Goal: Transaction & Acquisition: Download file/media

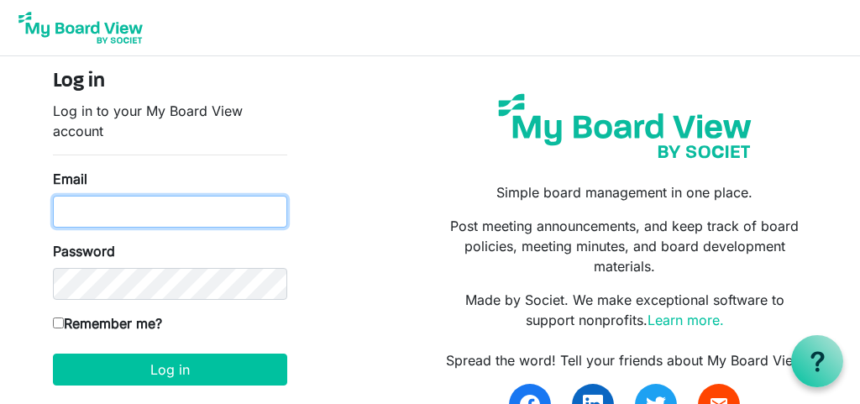
type input "raffyvallejo@gmail.com"
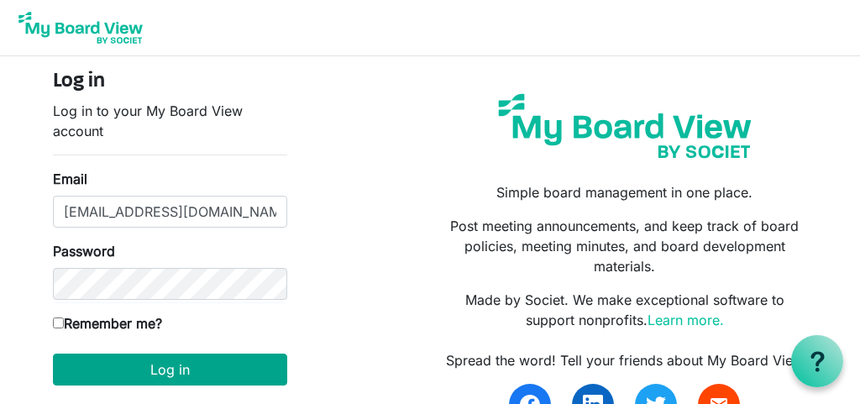
click at [233, 368] on button "Log in" at bounding box center [170, 370] width 234 height 32
click at [180, 367] on button "Log in" at bounding box center [170, 370] width 234 height 32
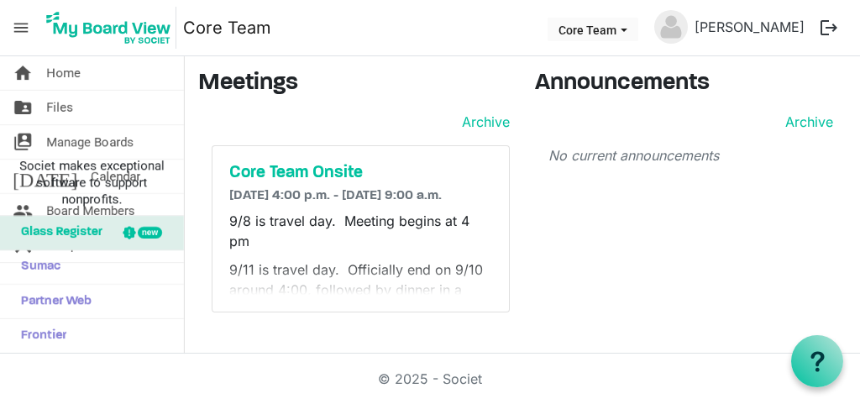
click at [214, 118] on div "Archive" at bounding box center [361, 122] width 298 height 20
click at [22, 29] on span "menu" at bounding box center [21, 28] width 32 height 32
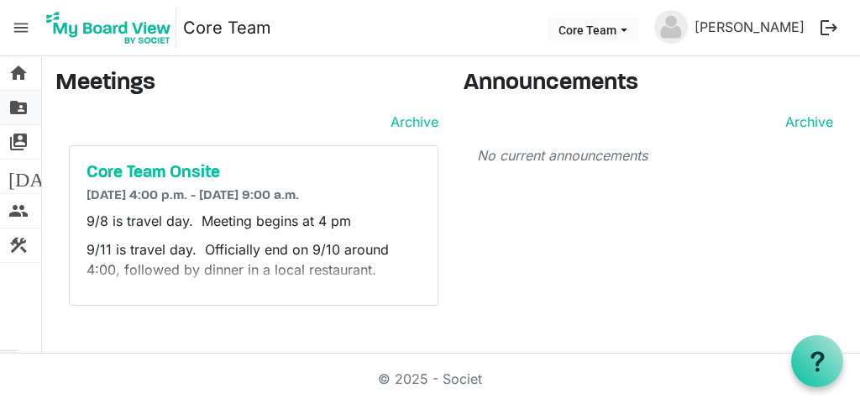
click at [13, 109] on span "folder_shared" at bounding box center [18, 108] width 20 height 34
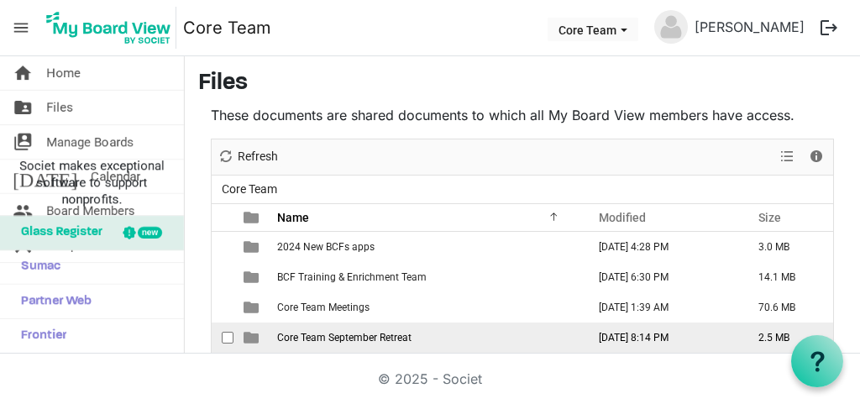
click at [724, 336] on td "September 05, 2025 8:14 PM" at bounding box center [661, 338] width 160 height 30
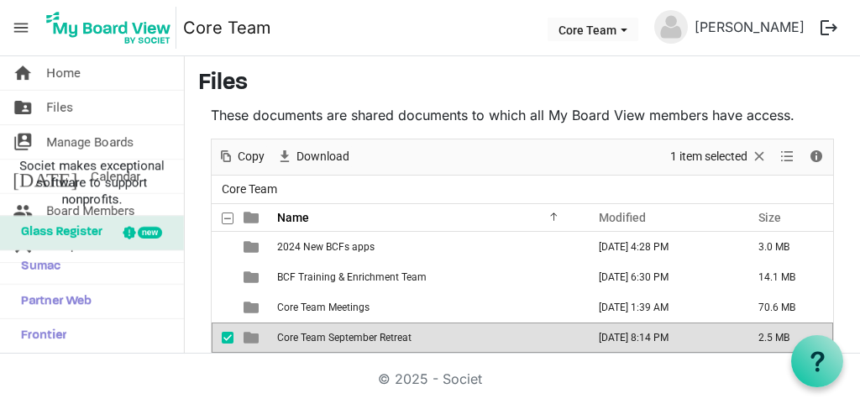
click at [724, 336] on td "September 05, 2025 8:14 PM" at bounding box center [661, 338] width 160 height 30
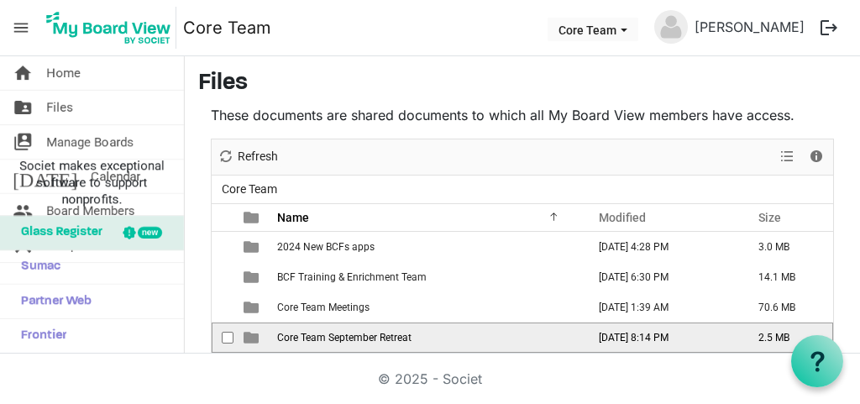
click at [724, 336] on td "September 05, 2025 8:14 PM" at bounding box center [661, 338] width 160 height 30
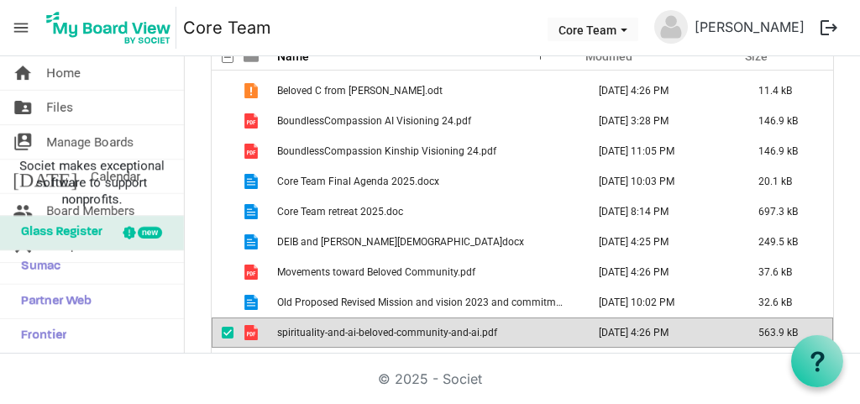
scroll to position [201, 0]
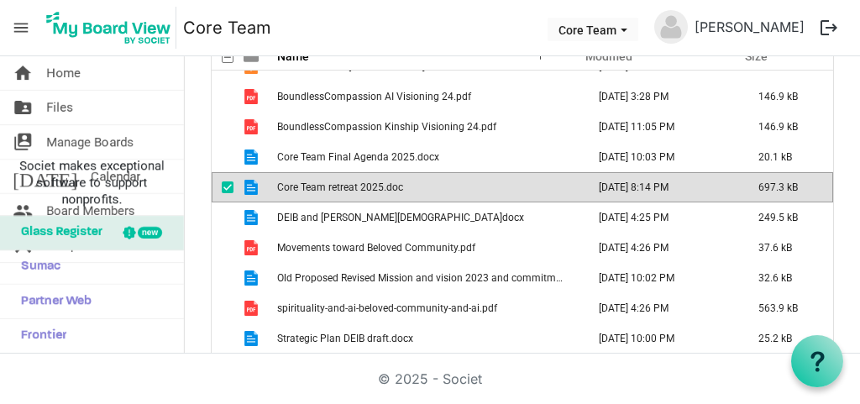
click at [598, 194] on td "September 05, 2025 8:14 PM" at bounding box center [661, 187] width 160 height 30
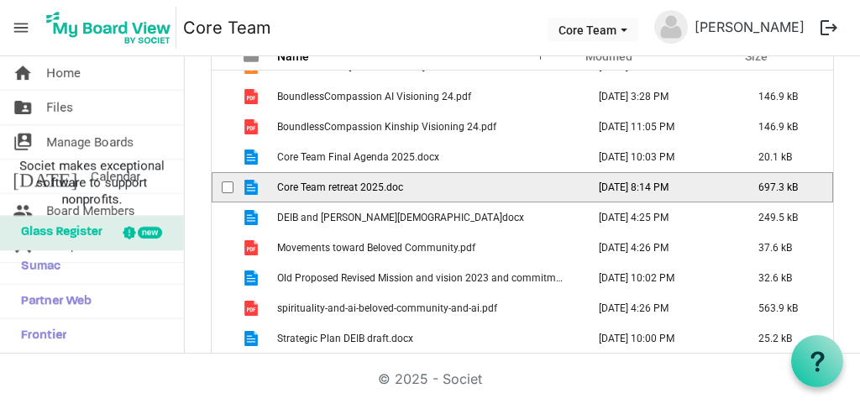
click at [598, 194] on td "September 05, 2025 8:14 PM" at bounding box center [661, 187] width 160 height 30
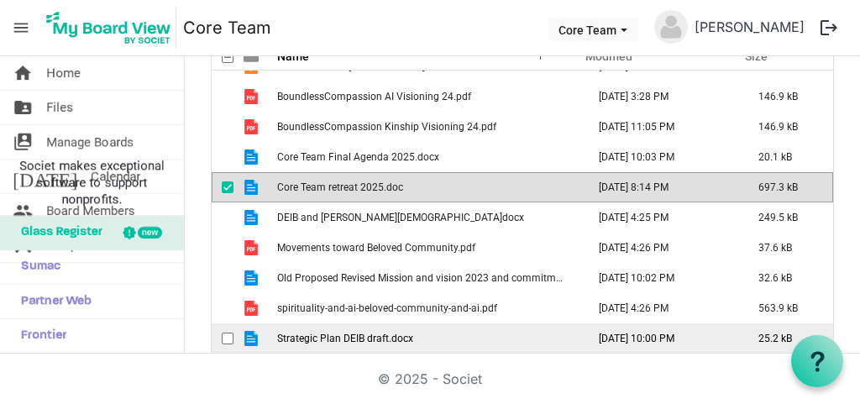
click at [315, 339] on span "Strategic Plan DEIB draft.docx" at bounding box center [345, 339] width 136 height 12
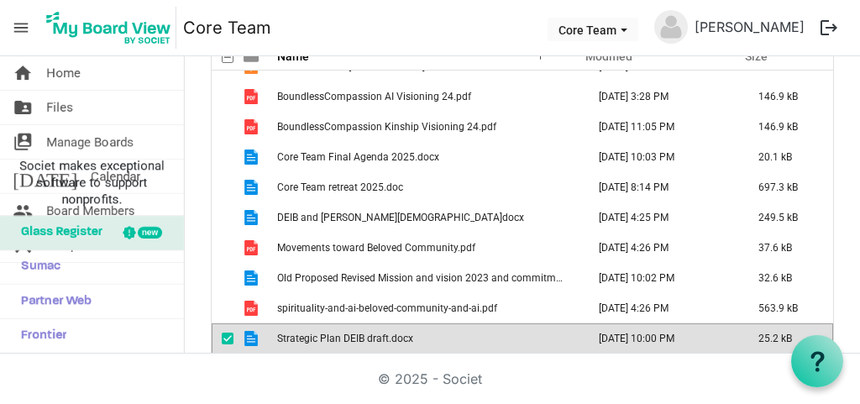
click at [315, 339] on span "Strategic Plan DEIB draft.docx" at bounding box center [345, 339] width 136 height 12
